Goal: Transaction & Acquisition: Subscribe to service/newsletter

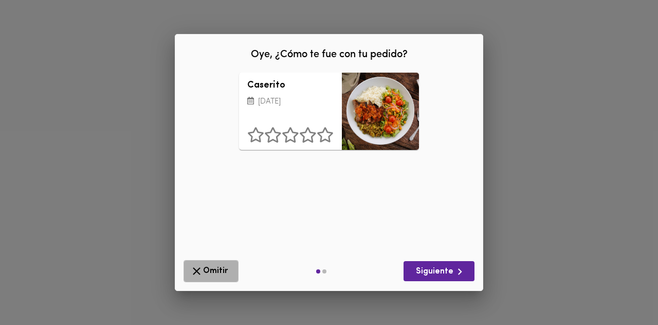
click at [222, 266] on span "Omitir" at bounding box center [211, 270] width 42 height 13
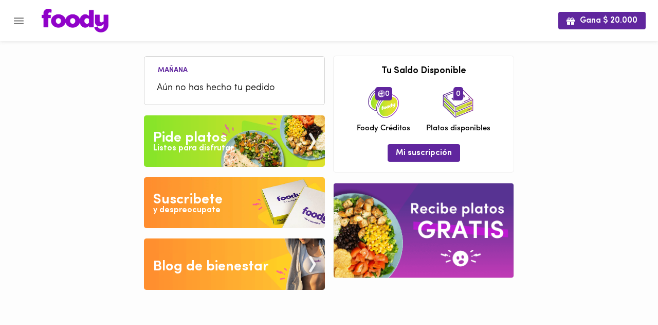
click at [199, 138] on div "Pide platos" at bounding box center [190, 138] width 74 height 21
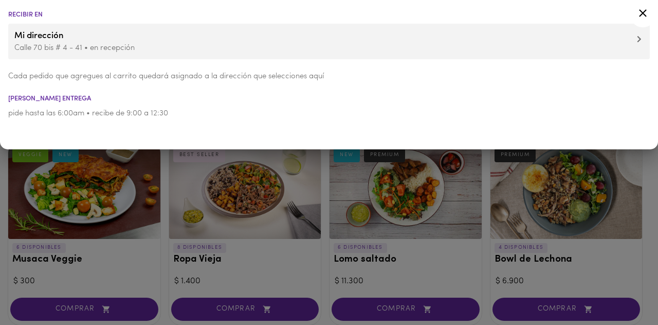
click at [643, 11] on icon at bounding box center [643, 13] width 13 height 13
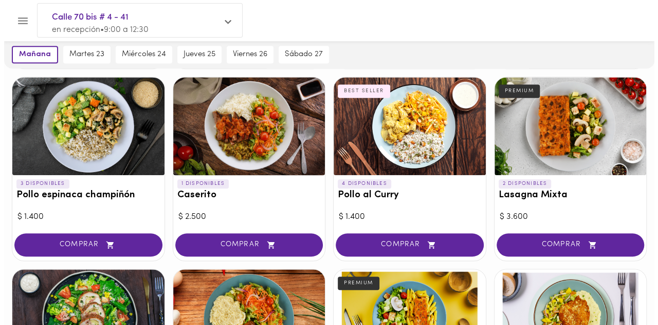
scroll to position [257, 0]
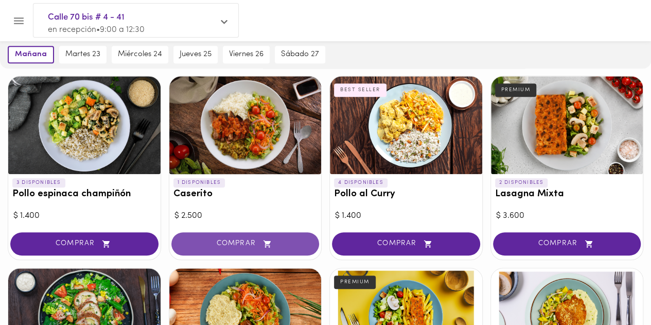
click at [256, 239] on span "COMPRAR" at bounding box center [245, 243] width 122 height 9
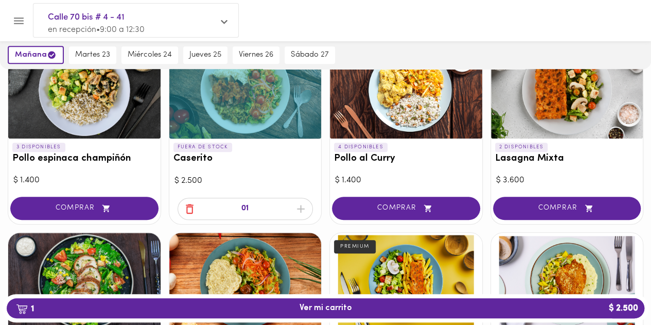
scroll to position [309, 0]
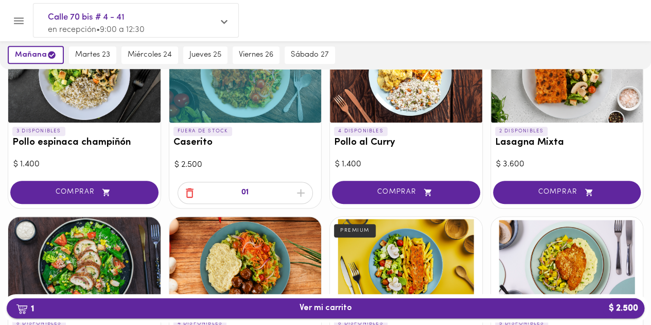
click at [308, 311] on span "1 Ver mi carrito $ 2.500" at bounding box center [325, 308] width 52 height 10
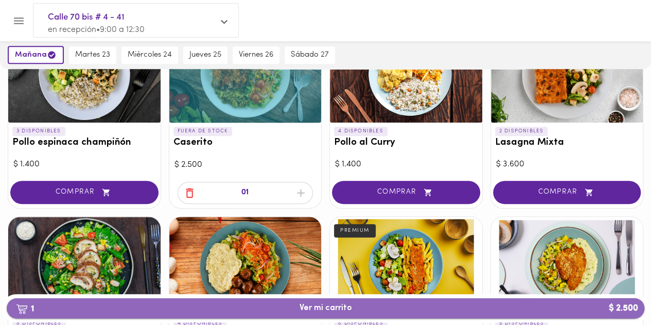
click at [308, 311] on span "1 Ver mi carrito $ 2.500" at bounding box center [325, 308] width 52 height 10
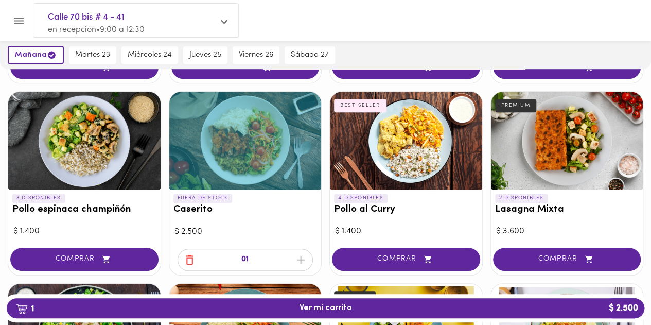
scroll to position [230, 0]
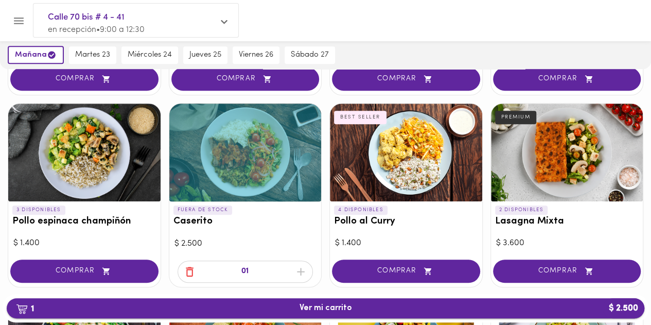
click at [318, 304] on span "1 Ver mi carrito $ 2.500" at bounding box center [325, 308] width 52 height 10
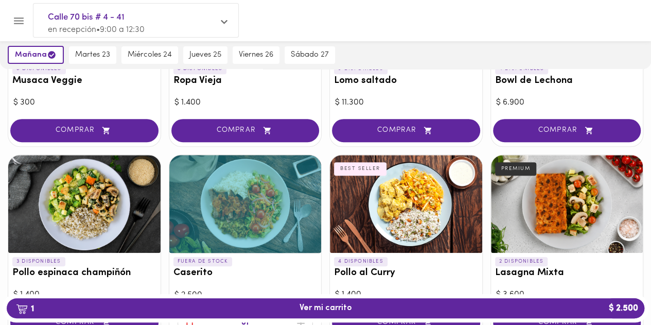
scroll to position [0, 0]
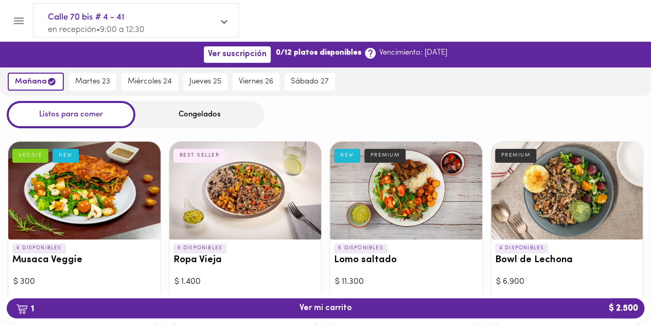
click at [27, 20] on button "Menu" at bounding box center [18, 20] width 25 height 25
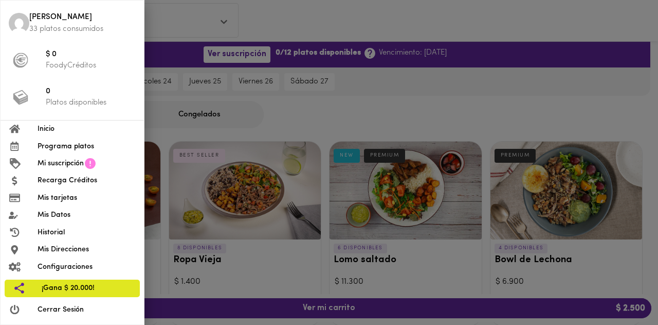
click at [79, 164] on span "Mi suscripción" at bounding box center [61, 163] width 46 height 11
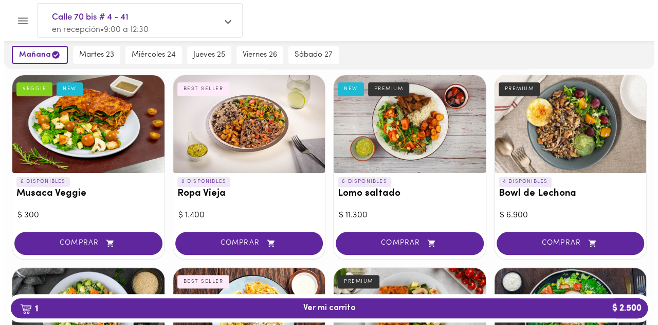
scroll to position [51, 0]
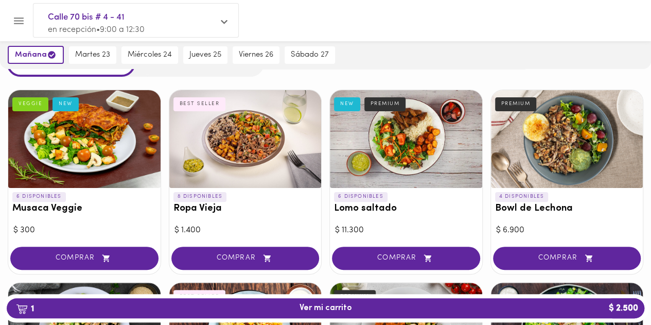
click at [20, 12] on button "Menu" at bounding box center [18, 20] width 25 height 25
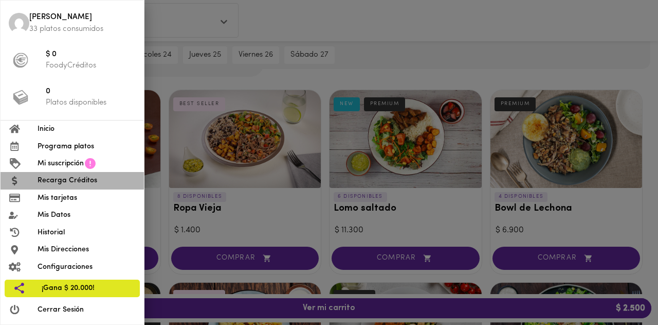
click at [75, 186] on li "Recarga Créditos" at bounding box center [72, 180] width 143 height 17
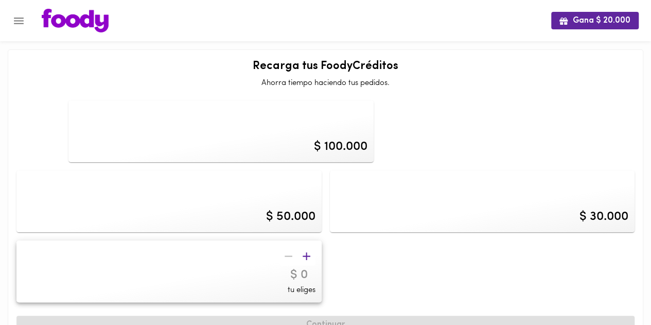
click at [17, 24] on icon "Menu" at bounding box center [18, 20] width 13 height 13
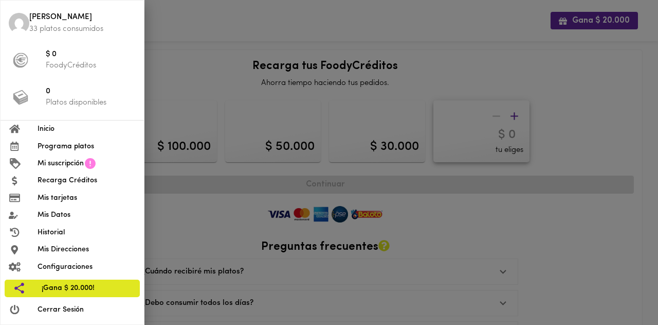
click at [80, 166] on span "Mi suscripción" at bounding box center [61, 163] width 46 height 11
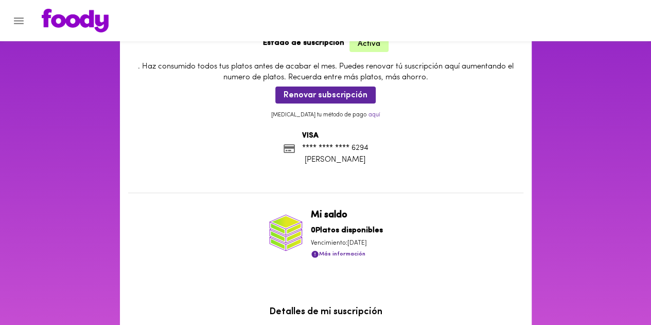
scroll to position [7, 0]
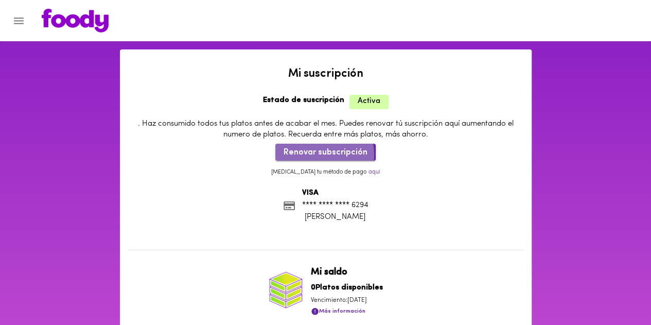
click at [322, 154] on span "Renovar subscripción" at bounding box center [325, 153] width 84 height 10
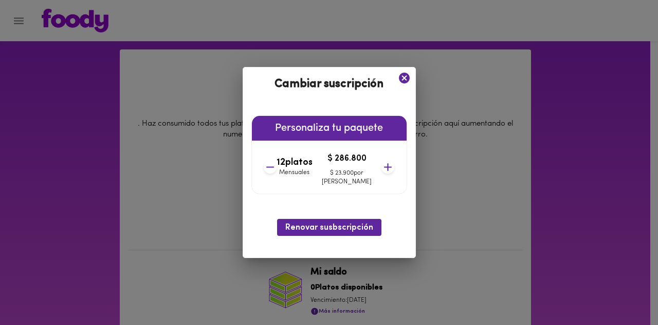
click at [382, 165] on icon at bounding box center [388, 166] width 13 height 13
drag, startPoint x: 372, startPoint y: 165, endPoint x: 375, endPoint y: 155, distance: 10.4
click at [382, 161] on icon at bounding box center [388, 166] width 13 height 13
click at [375, 155] on div "14 platos Mensuales $ 334.600 $ 23.900 por plato" at bounding box center [329, 166] width 140 height 53
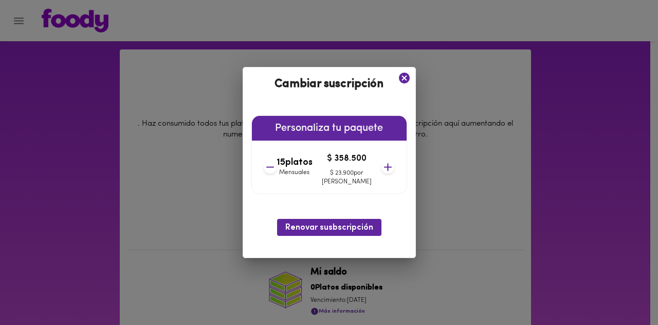
click at [382, 166] on icon at bounding box center [388, 166] width 13 height 13
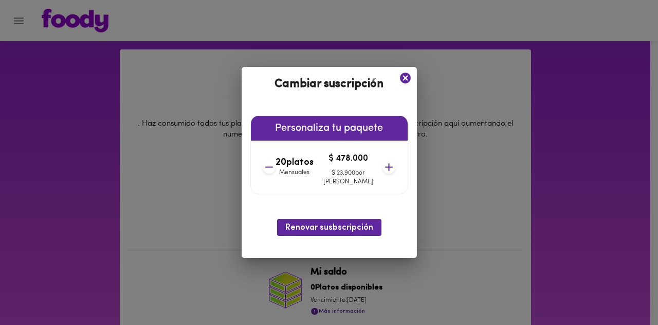
click at [383, 166] on icon at bounding box center [389, 166] width 13 height 13
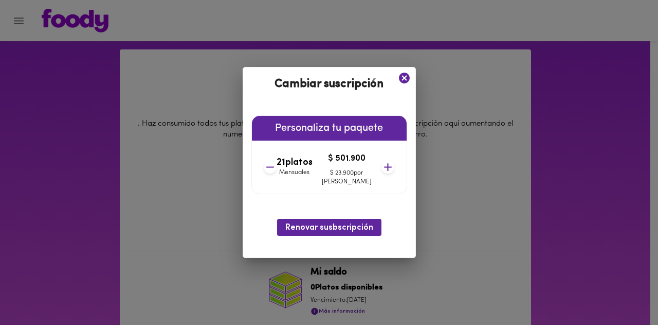
click at [382, 166] on icon at bounding box center [388, 166] width 13 height 13
click at [383, 166] on icon at bounding box center [389, 166] width 13 height 13
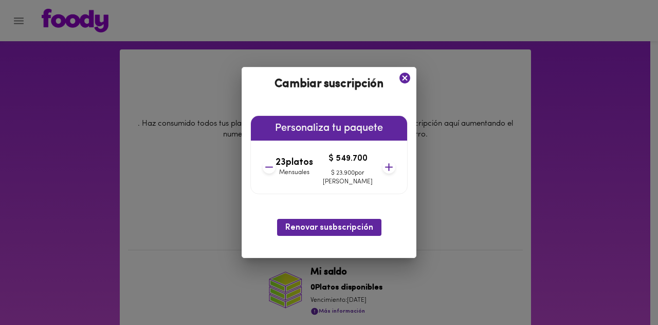
click at [383, 166] on icon at bounding box center [389, 166] width 13 height 13
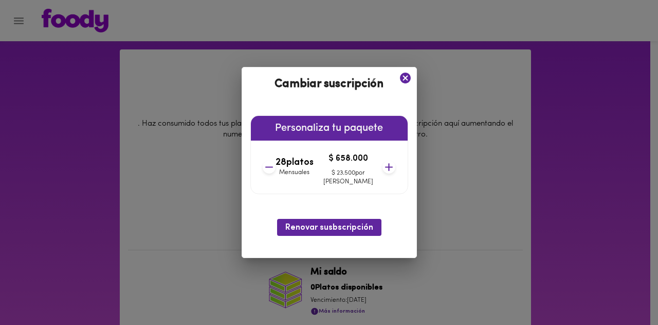
click at [383, 166] on icon at bounding box center [389, 166] width 13 height 13
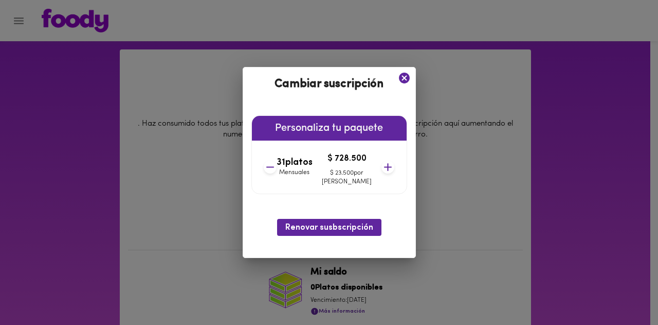
click at [382, 166] on icon at bounding box center [388, 166] width 13 height 13
click at [383, 166] on icon at bounding box center [389, 166] width 13 height 13
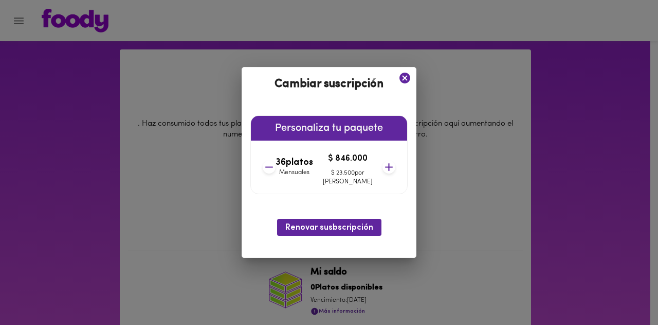
click at [383, 166] on icon at bounding box center [389, 166] width 13 height 13
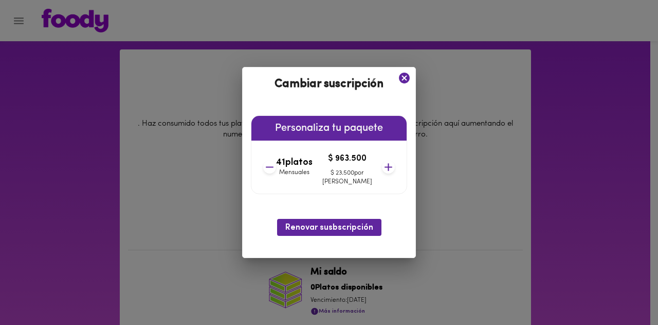
click at [382, 166] on icon at bounding box center [388, 166] width 13 height 13
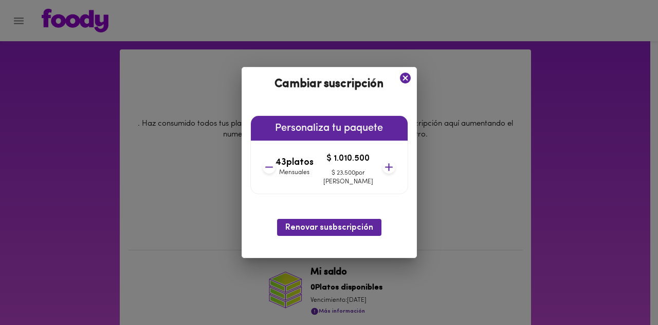
click at [383, 166] on icon at bounding box center [389, 166] width 13 height 13
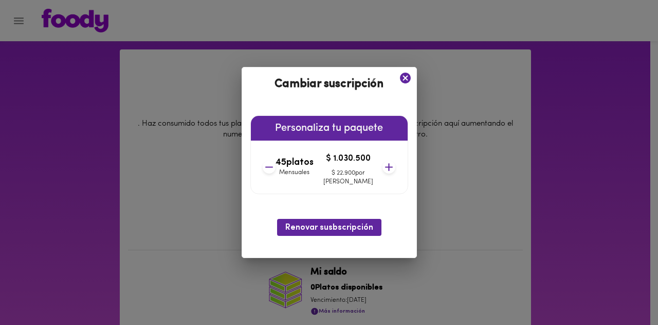
click at [383, 166] on icon at bounding box center [389, 166] width 13 height 13
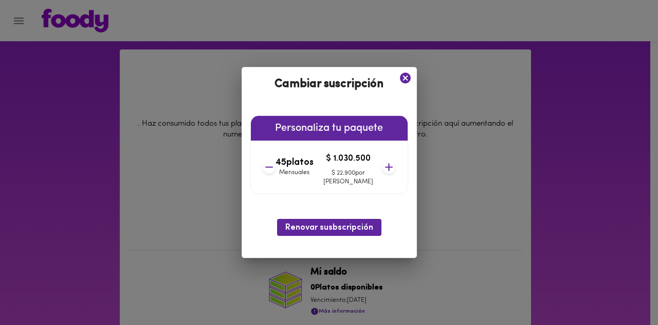
click at [383, 166] on icon at bounding box center [389, 166] width 13 height 13
click at [276, 165] on icon at bounding box center [269, 166] width 13 height 13
click at [275, 165] on icon at bounding box center [268, 166] width 13 height 13
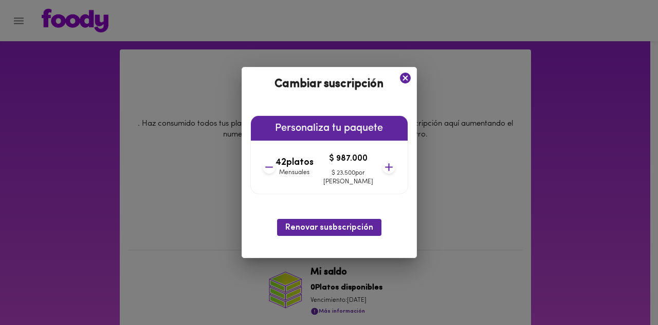
click at [276, 165] on icon at bounding box center [269, 166] width 13 height 13
click at [383, 170] on icon at bounding box center [389, 166] width 13 height 13
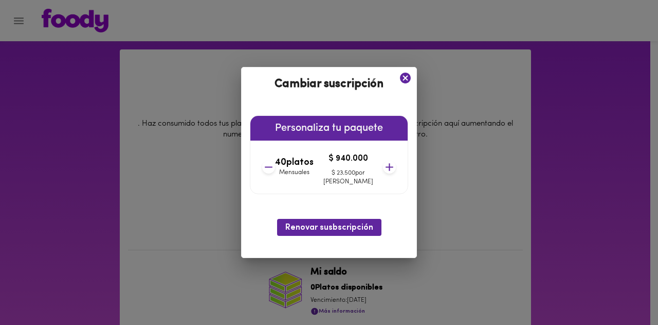
click at [383, 170] on icon at bounding box center [389, 166] width 13 height 13
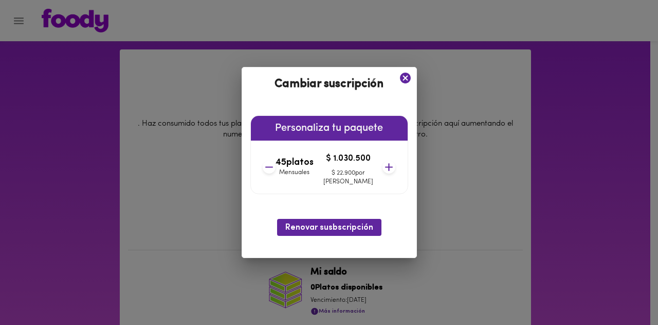
click at [383, 170] on icon at bounding box center [389, 166] width 13 height 13
click at [276, 172] on icon at bounding box center [269, 166] width 13 height 13
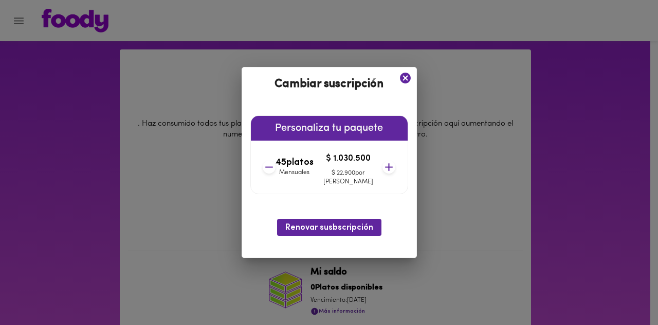
click at [276, 172] on icon at bounding box center [269, 166] width 13 height 13
click at [275, 172] on icon at bounding box center [268, 166] width 13 height 13
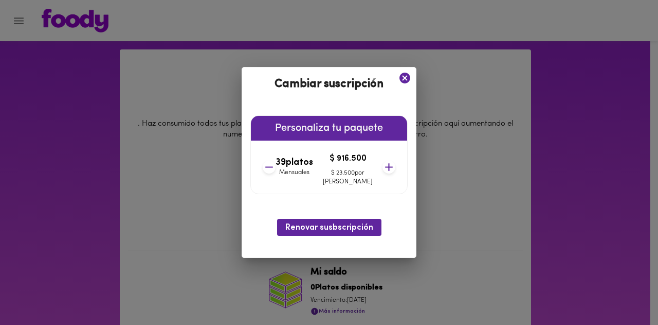
click at [276, 172] on icon at bounding box center [269, 166] width 13 height 13
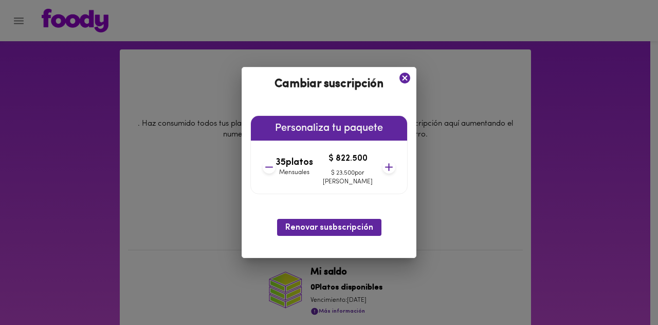
click at [276, 172] on icon at bounding box center [269, 166] width 13 height 13
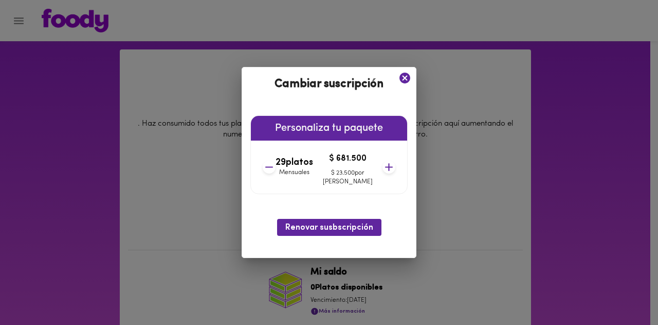
click at [276, 172] on icon at bounding box center [269, 166] width 13 height 13
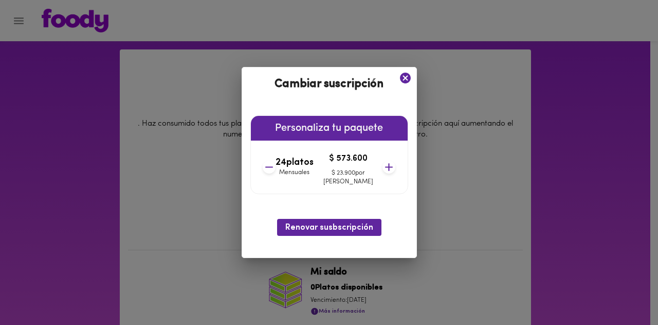
click at [276, 172] on icon at bounding box center [269, 166] width 13 height 13
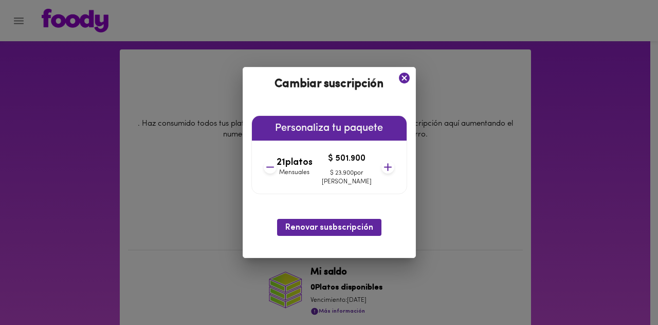
click at [277, 172] on icon at bounding box center [270, 166] width 13 height 13
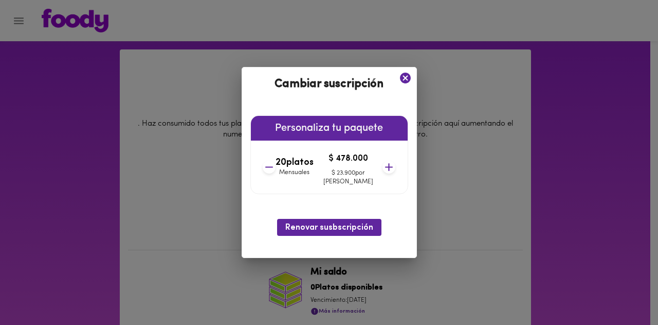
click at [276, 172] on icon at bounding box center [269, 166] width 13 height 13
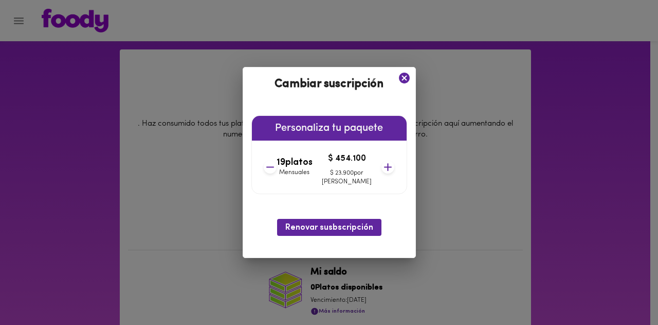
click at [277, 172] on icon at bounding box center [270, 166] width 13 height 13
click at [276, 172] on icon at bounding box center [269, 166] width 13 height 13
click at [277, 172] on icon at bounding box center [270, 166] width 13 height 13
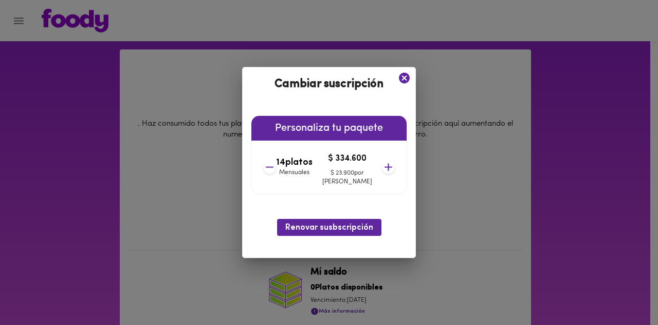
click at [276, 172] on icon at bounding box center [269, 166] width 13 height 13
click at [277, 172] on icon at bounding box center [270, 166] width 13 height 13
click at [398, 79] on icon at bounding box center [404, 77] width 13 height 13
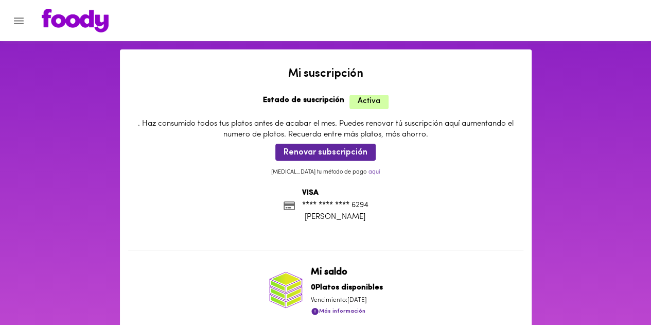
scroll to position [0, 0]
